Goal: Complete application form: Complete application form

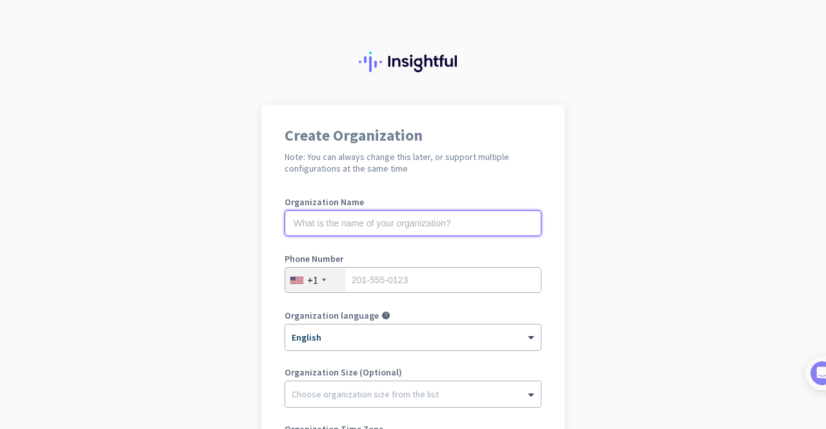
click at [409, 220] on input "text" at bounding box center [413, 223] width 257 height 26
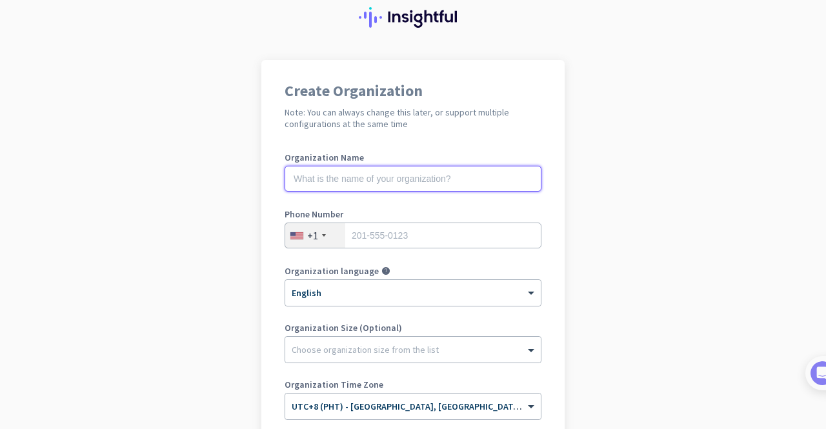
scroll to position [45, 0]
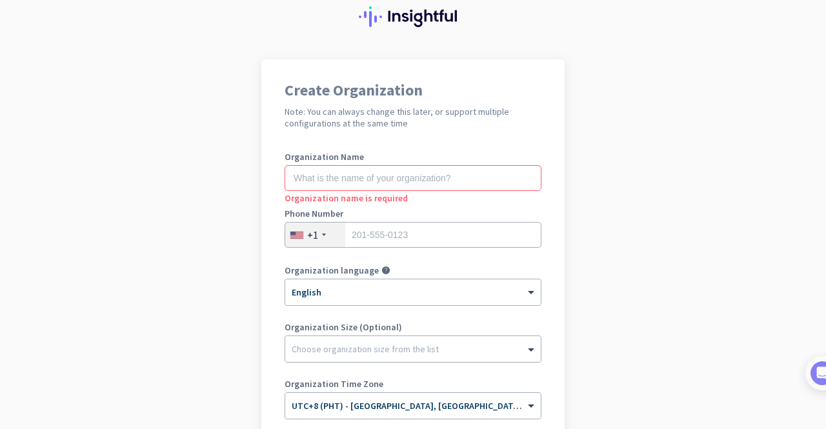
drag, startPoint x: 453, startPoint y: 311, endPoint x: 563, endPoint y: 329, distance: 111.2
click at [563, 329] on app-onboarding-organization "Create Organization Note: You can always change this later, or support multiple…" at bounding box center [413, 319] width 826 height 520
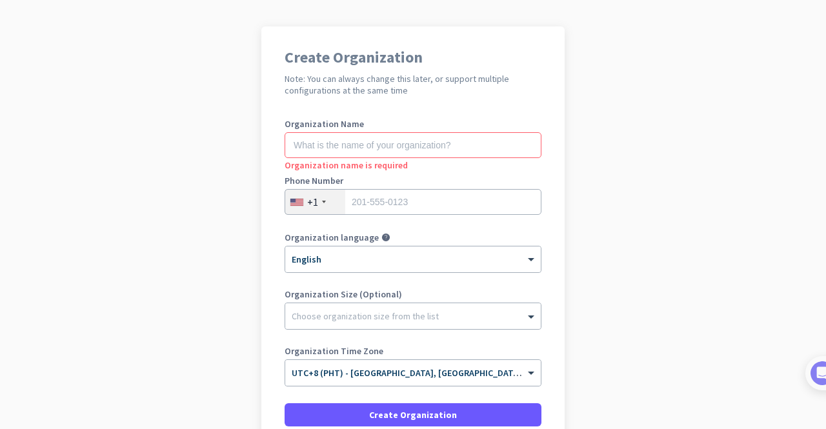
scroll to position [81, 0]
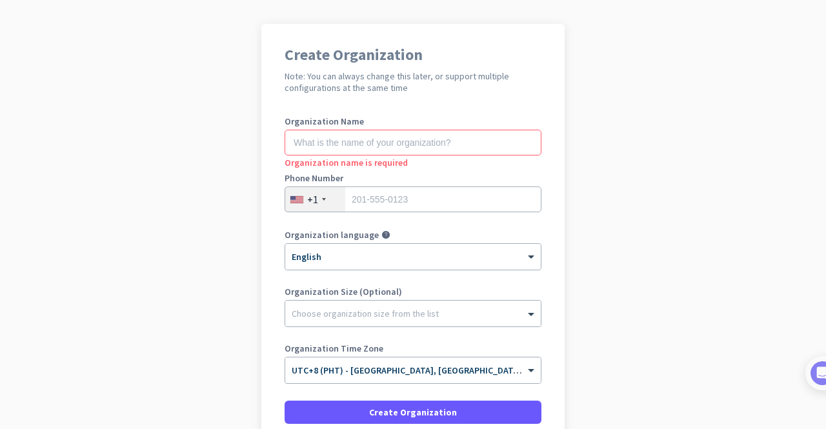
click at [46, 188] on app-onboarding-organization "Create Organization Note: You can always change this later, or support multiple…" at bounding box center [413, 284] width 826 height 520
click at [78, 229] on app-onboarding-organization "Create Organization Note: You can always change this later, or support multiple…" at bounding box center [413, 284] width 826 height 520
click at [327, 142] on input "text" at bounding box center [413, 143] width 257 height 26
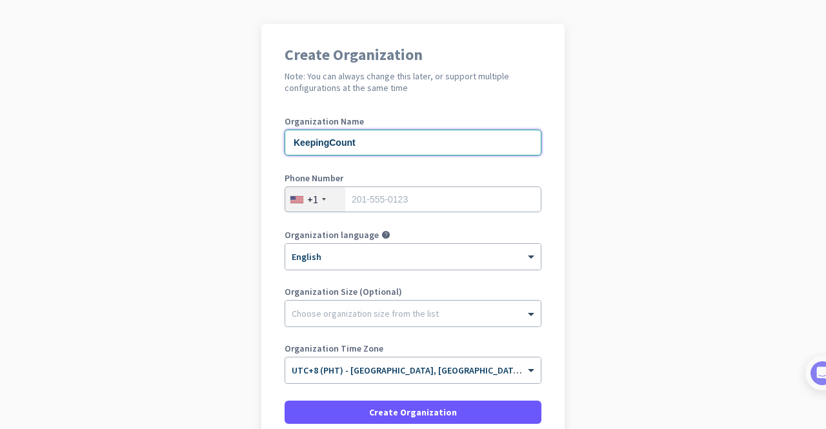
type input "KeepingCount"
click at [334, 201] on div "+1" at bounding box center [315, 199] width 60 height 25
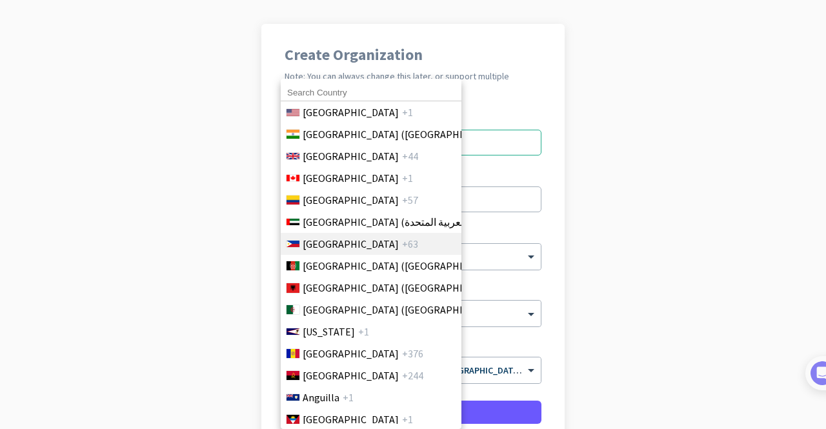
click at [345, 238] on span "[GEOGRAPHIC_DATA]" at bounding box center [351, 243] width 96 height 15
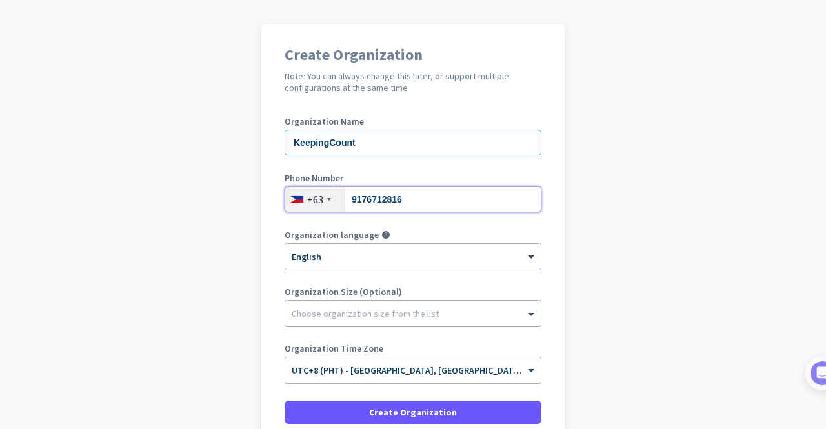
type input "9176712816"
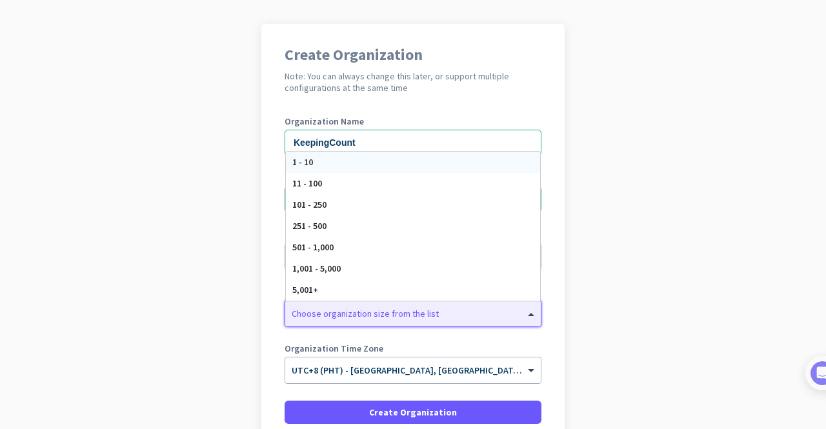
click at [350, 317] on div "Choose organization size from the list" at bounding box center [365, 314] width 147 height 12
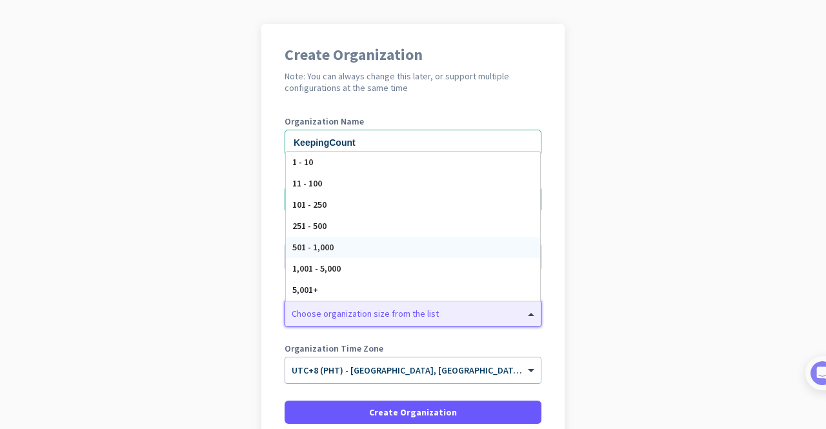
drag, startPoint x: 336, startPoint y: 203, endPoint x: 446, endPoint y: 281, distance: 134.7
click at [446, 281] on div "1 - 10 11 - 100 101 - 250 251 - 500 501 - 1,000 1,001 - 5,000 5,001+" at bounding box center [413, 226] width 254 height 149
drag, startPoint x: 446, startPoint y: 281, endPoint x: 352, endPoint y: 209, distance: 118.3
click at [352, 209] on div "1 - 10 11 - 100 101 - 250 251 - 500 501 - 1,000 1,001 - 5,000 5,001+" at bounding box center [413, 226] width 254 height 149
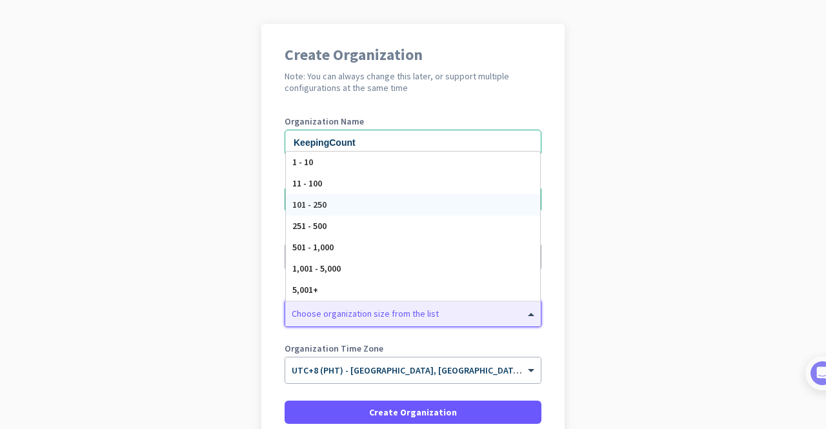
click at [352, 209] on div "101 - 250" at bounding box center [413, 204] width 254 height 21
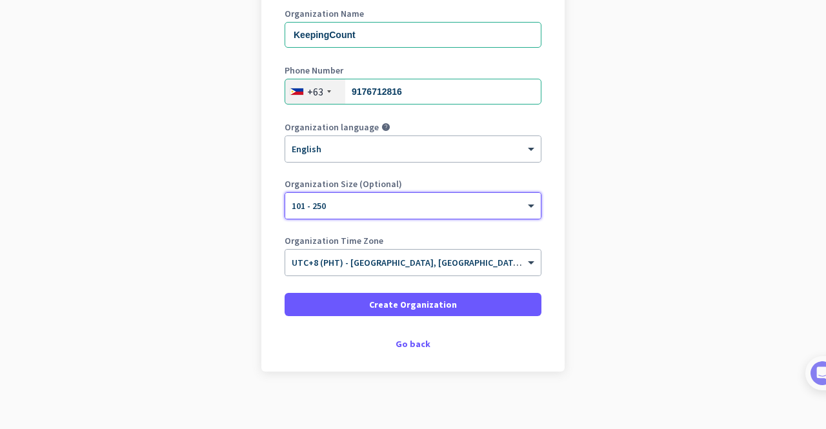
scroll to position [190, 0]
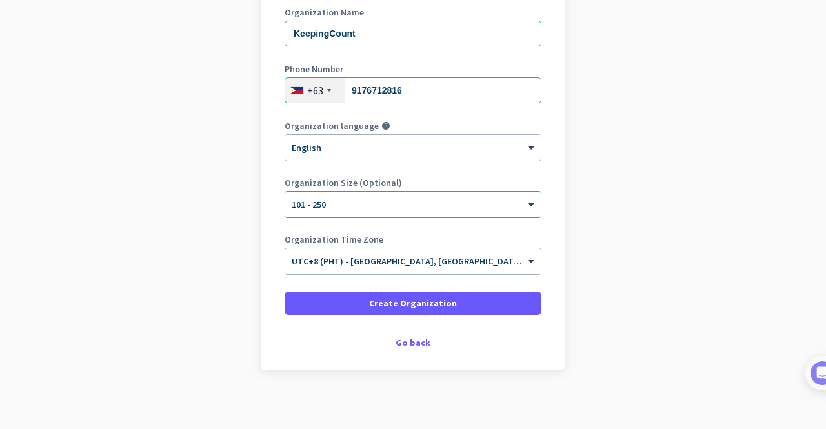
drag, startPoint x: 37, startPoint y: 255, endPoint x: 389, endPoint y: 187, distance: 357.8
click at [389, 187] on app-onboarding-organization "Create Organization Note: You can always change this later, or support multiple…" at bounding box center [413, 175] width 826 height 520
